Goal: Transaction & Acquisition: Register for event/course

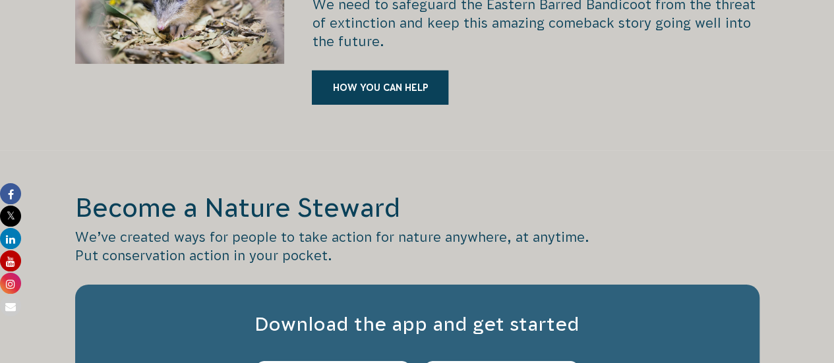
scroll to position [2110, 0]
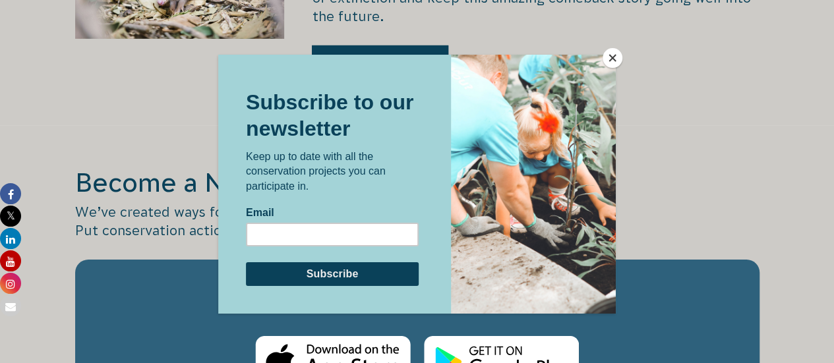
click at [612, 53] on button "Close" at bounding box center [613, 58] width 20 height 20
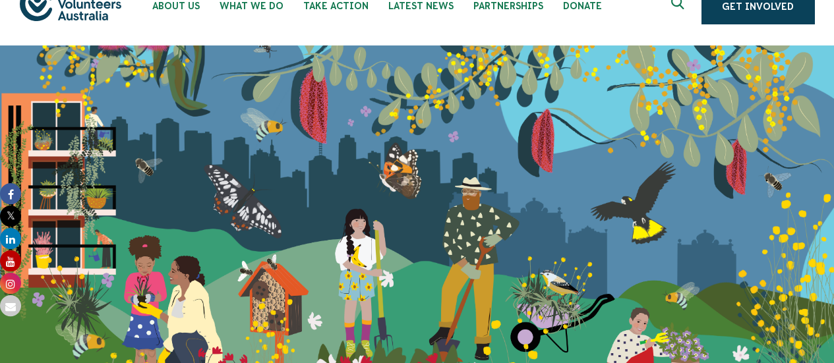
scroll to position [0, 0]
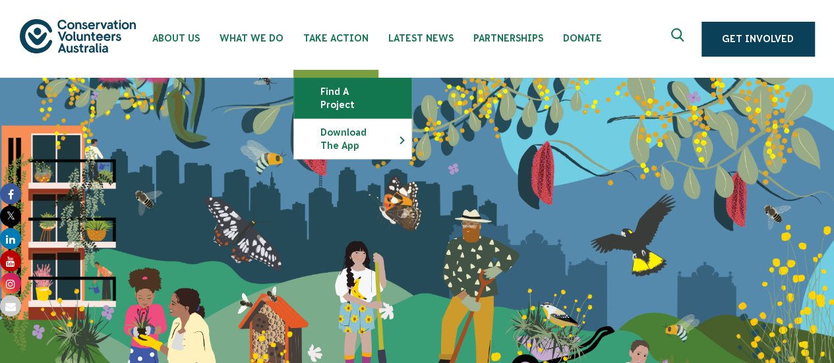
click at [351, 86] on link "Find a project" at bounding box center [352, 98] width 117 height 40
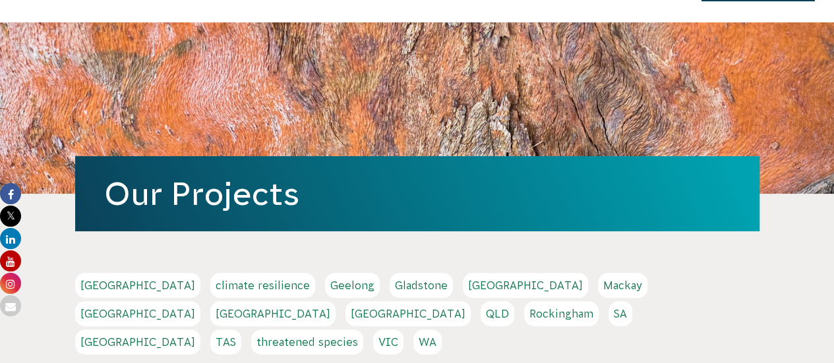
scroll to position [198, 0]
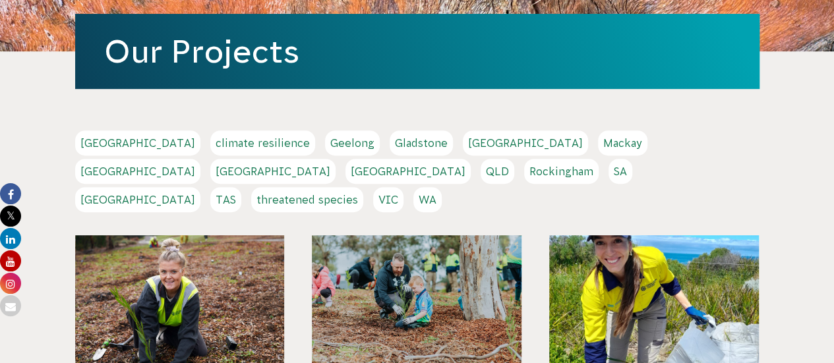
click at [105, 142] on link "Adelaide" at bounding box center [137, 143] width 125 height 25
click at [609, 171] on link "SA" at bounding box center [621, 171] width 24 height 25
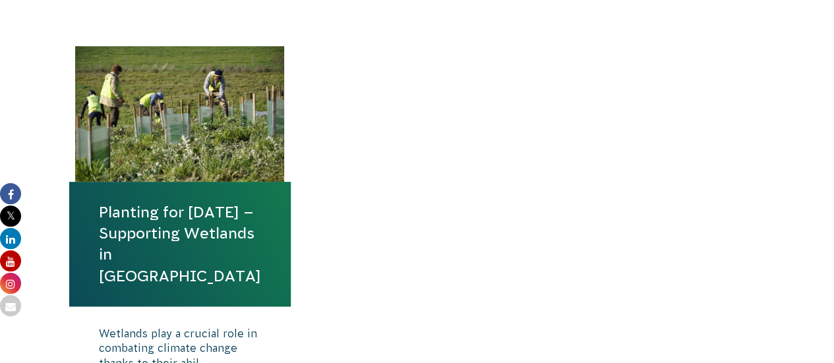
scroll to position [462, 0]
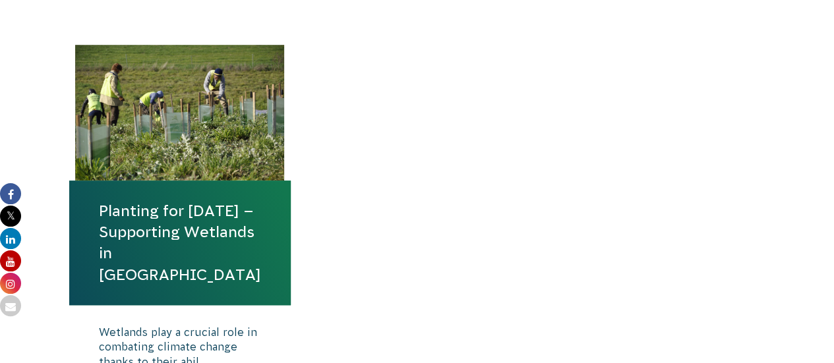
click at [165, 172] on div at bounding box center [180, 113] width 210 height 136
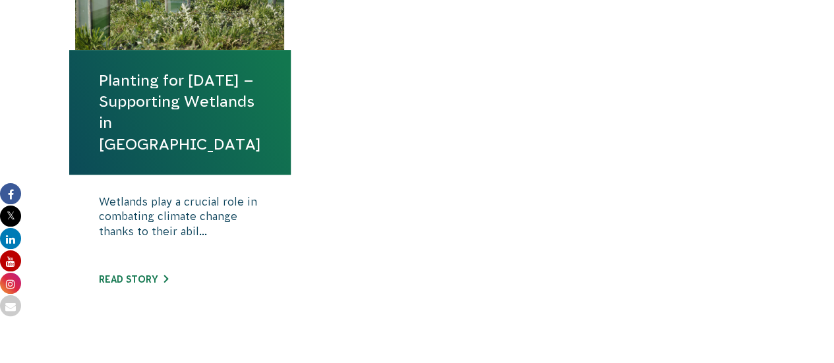
scroll to position [593, 0]
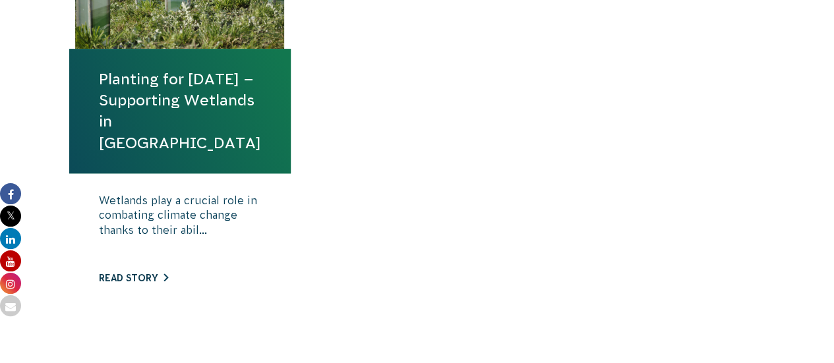
click at [133, 277] on link "Read story" at bounding box center [133, 278] width 69 height 11
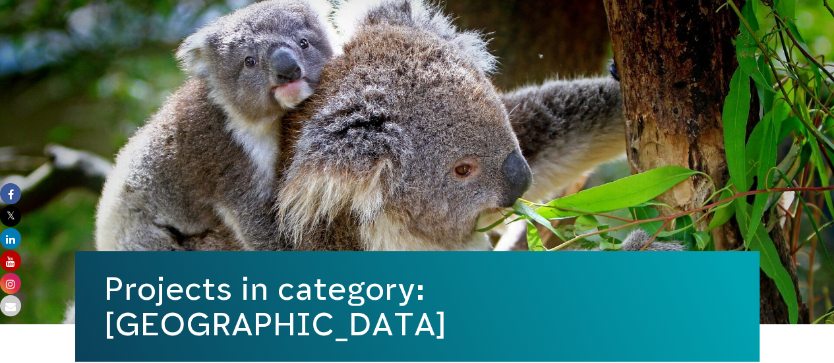
scroll to position [0, 0]
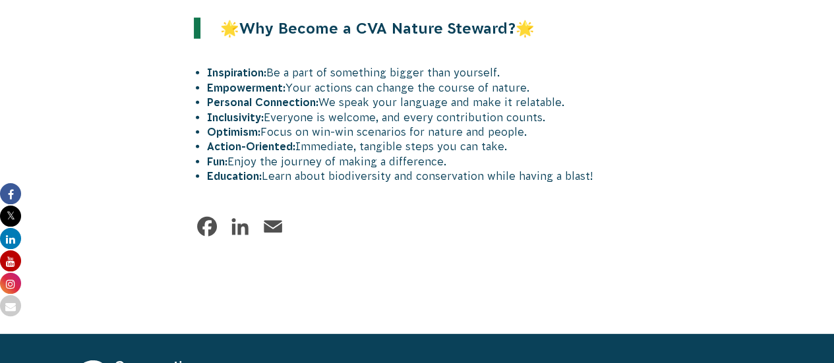
scroll to position [1648, 0]
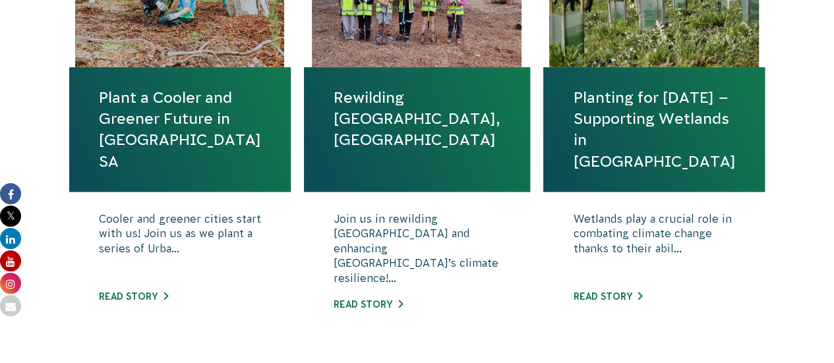
scroll to position [593, 0]
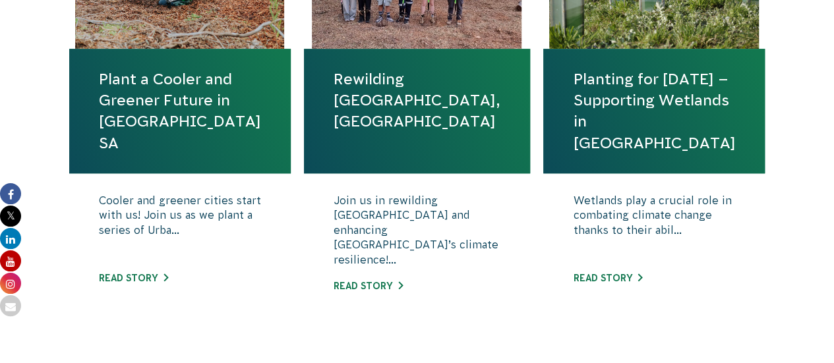
click at [387, 285] on div "Join us in rewilding Fifth Creek and enhancing Adelaide’s climate resilience!..…" at bounding box center [417, 253] width 226 height 160
click at [386, 281] on link "Read story" at bounding box center [368, 286] width 69 height 11
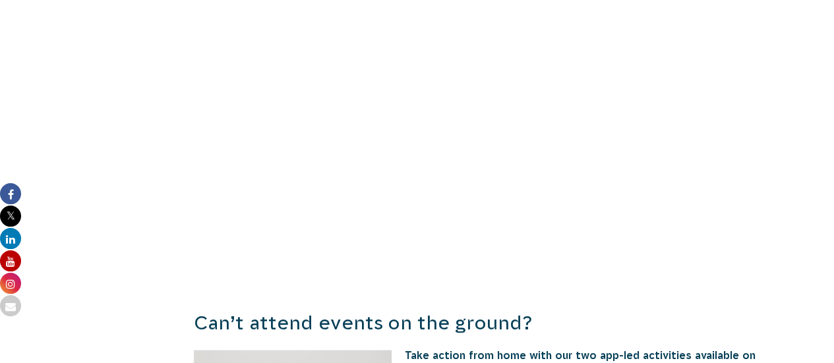
scroll to position [923, 0]
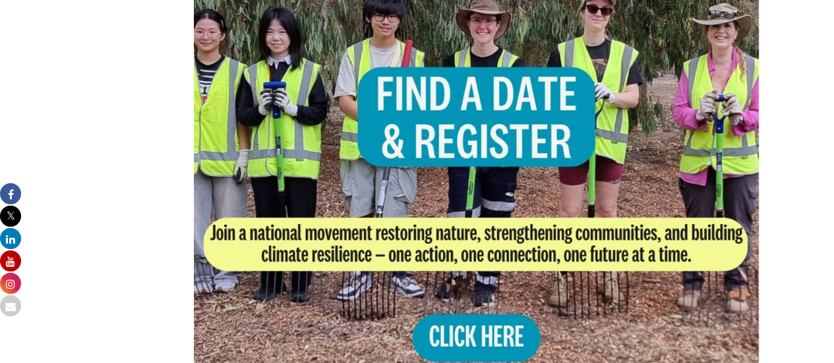
click at [472, 271] on img at bounding box center [477, 154] width 566 height 566
